Goal: Information Seeking & Learning: Learn about a topic

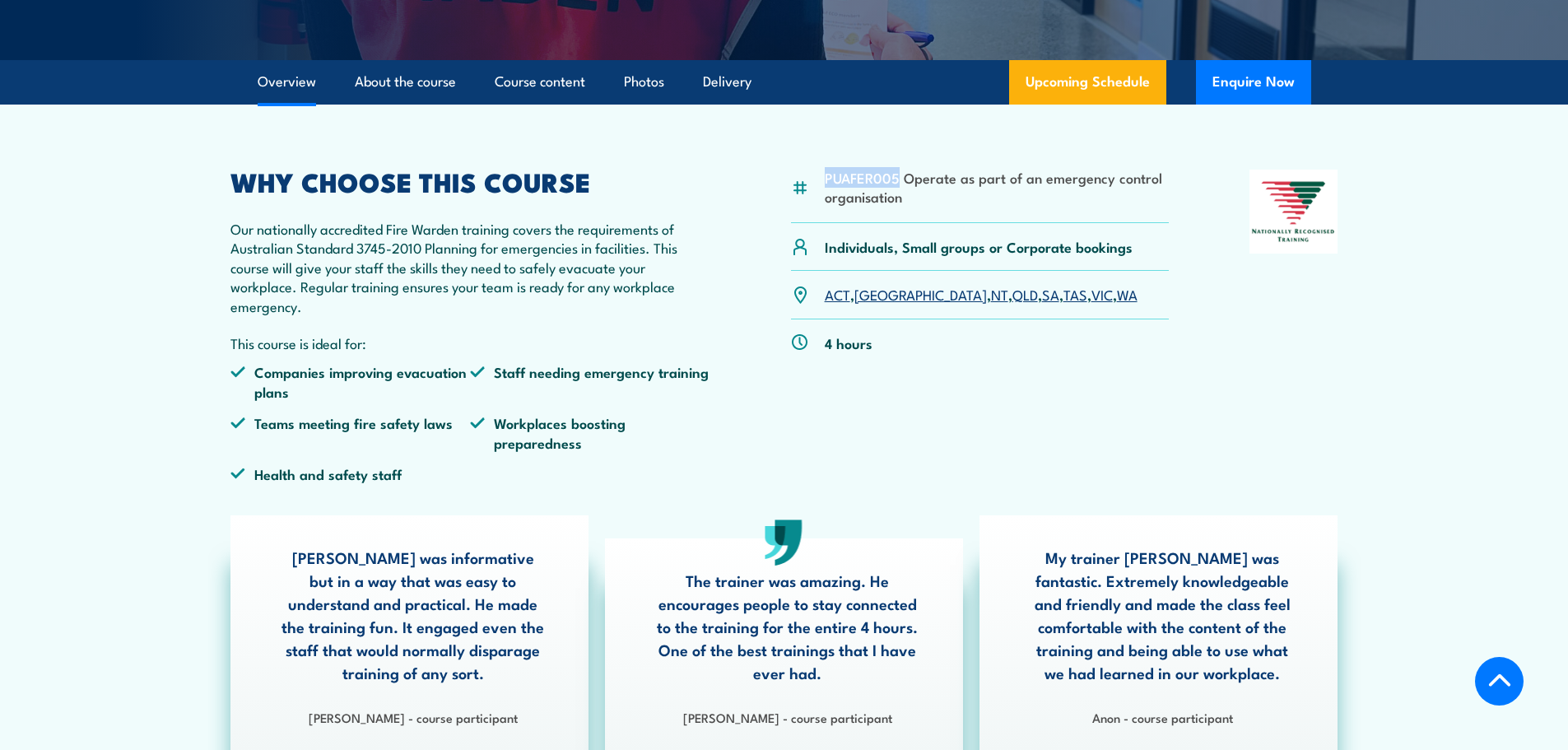
drag, startPoint x: 897, startPoint y: 177, endPoint x: 814, endPoint y: 172, distance: 83.2
click at [814, 172] on div "PUAFER005 Operate as part of an emergency control organisation" at bounding box center [980, 196] width 379 height 54
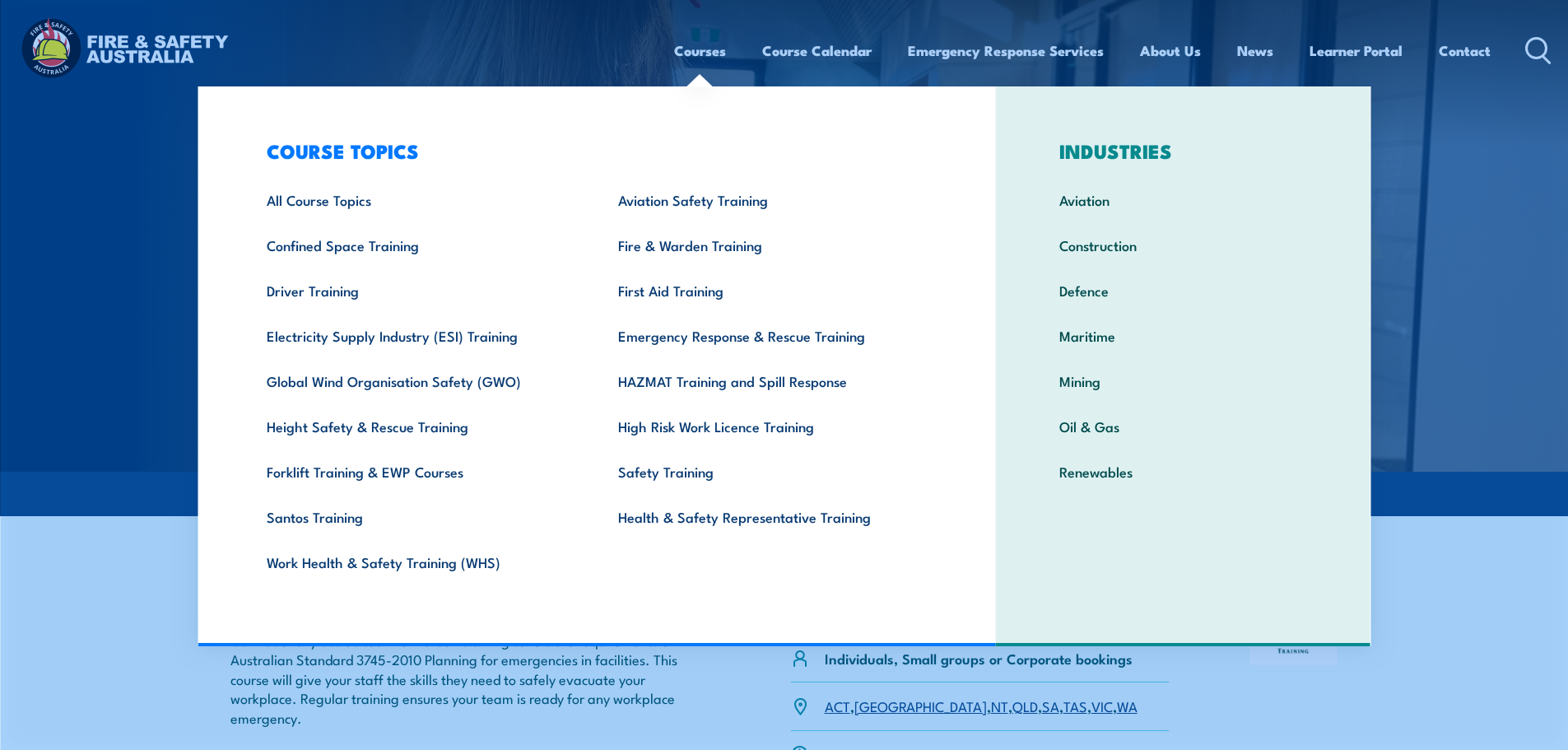
click at [696, 51] on link "Courses" at bounding box center [699, 50] width 52 height 44
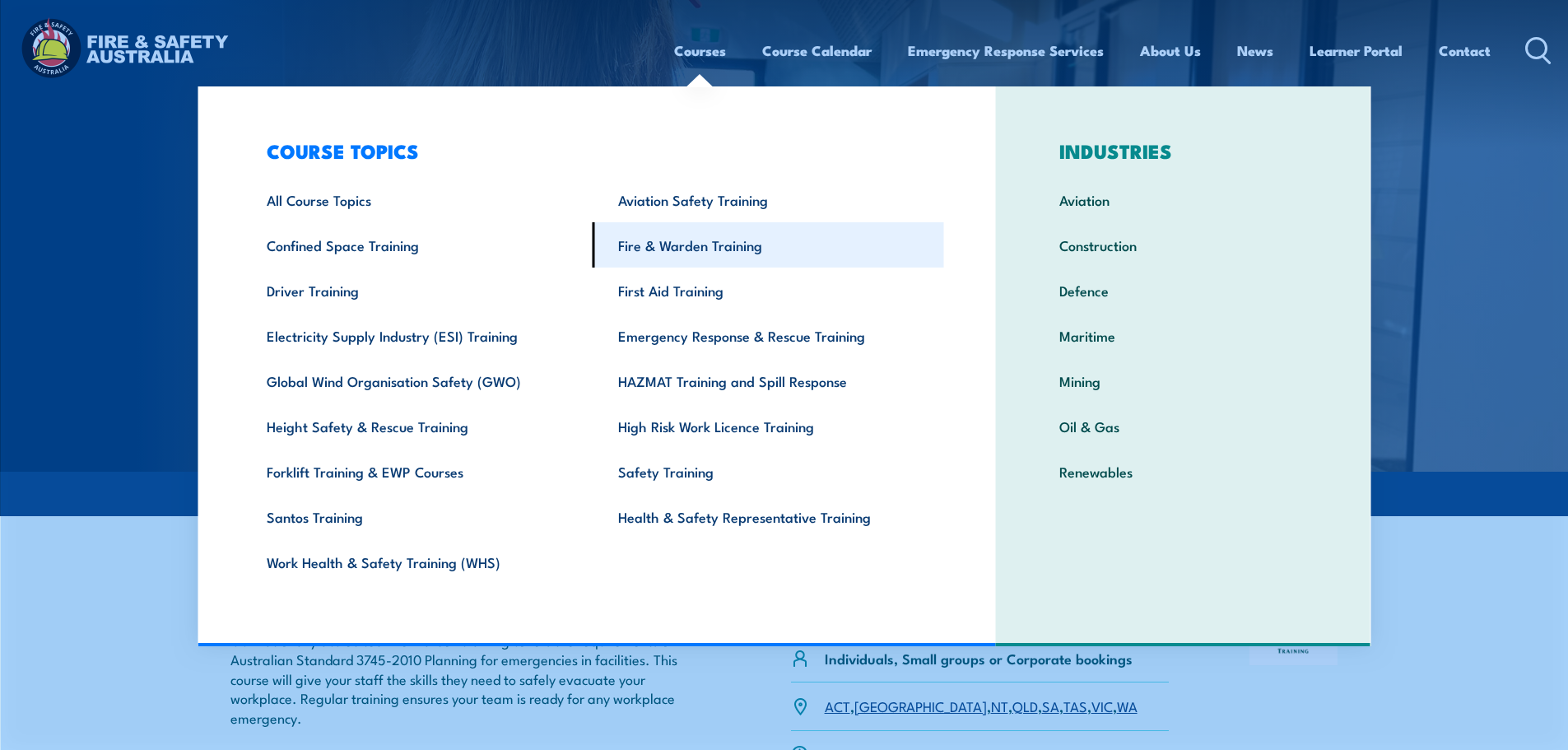
click at [676, 252] on link "Fire & Warden Training" at bounding box center [768, 244] width 351 height 45
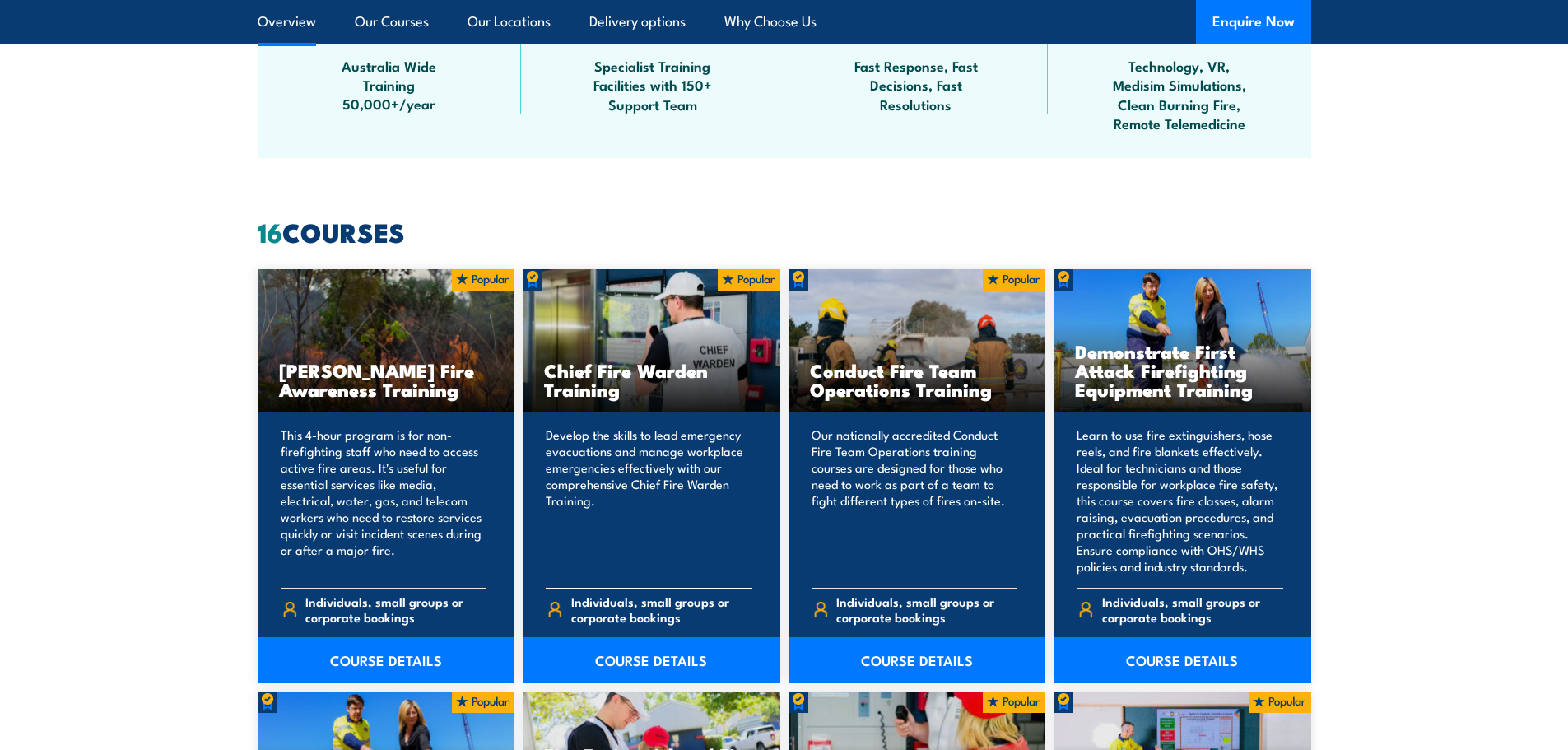
scroll to position [1235, 0]
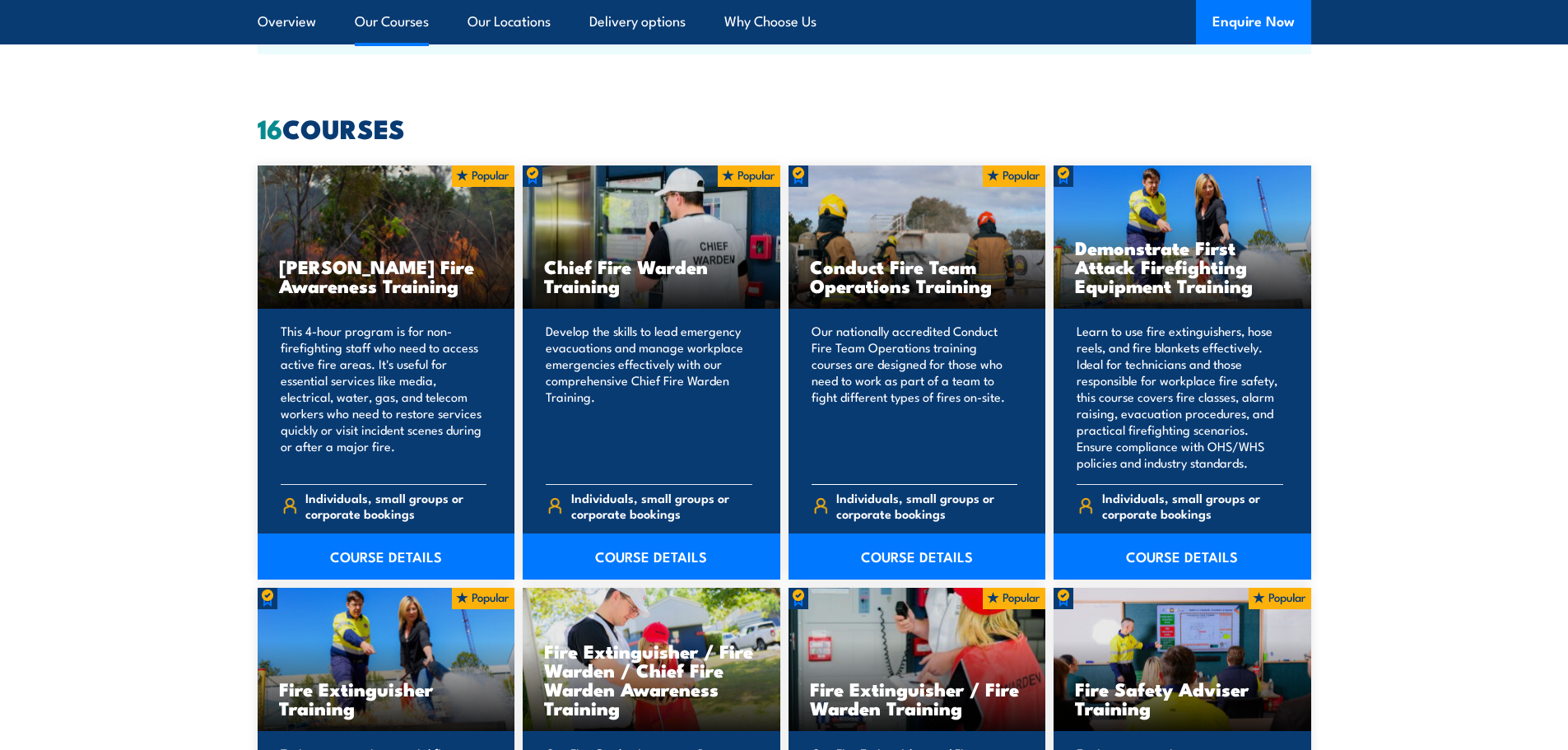
drag, startPoint x: 809, startPoint y: 267, endPoint x: 1003, endPoint y: 292, distance: 195.6
click at [1003, 292] on h3 "Conduct Fire Team Operations Training" at bounding box center [917, 276] width 214 height 38
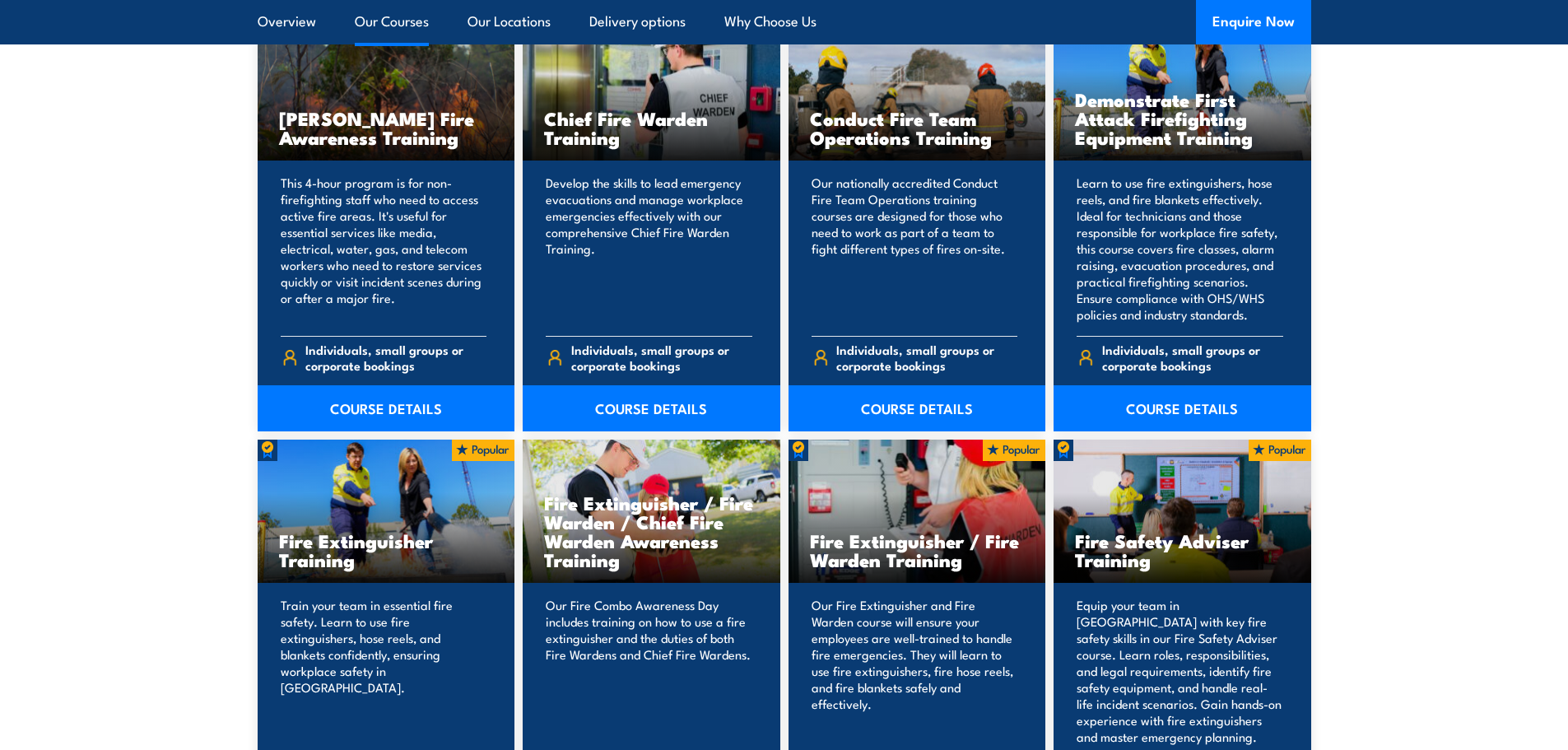
scroll to position [1482, 0]
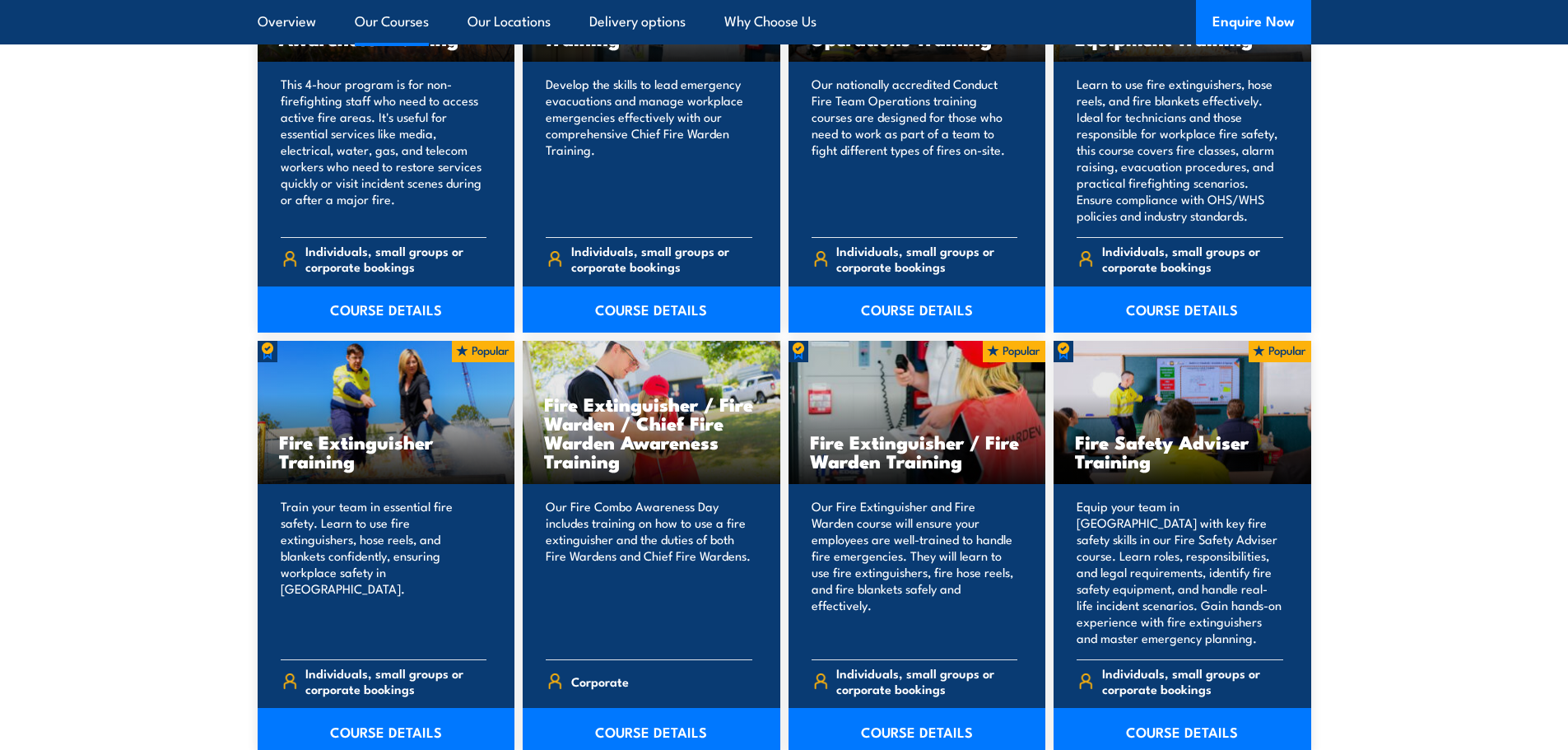
click at [1405, 306] on section "16 COURSES Bush Fire Awareness Training" at bounding box center [784, 748] width 1568 height 1759
click at [194, 441] on section "16 COURSES Bush Fire Awareness Training" at bounding box center [784, 748] width 1568 height 1759
